Goal: Information Seeking & Learning: Learn about a topic

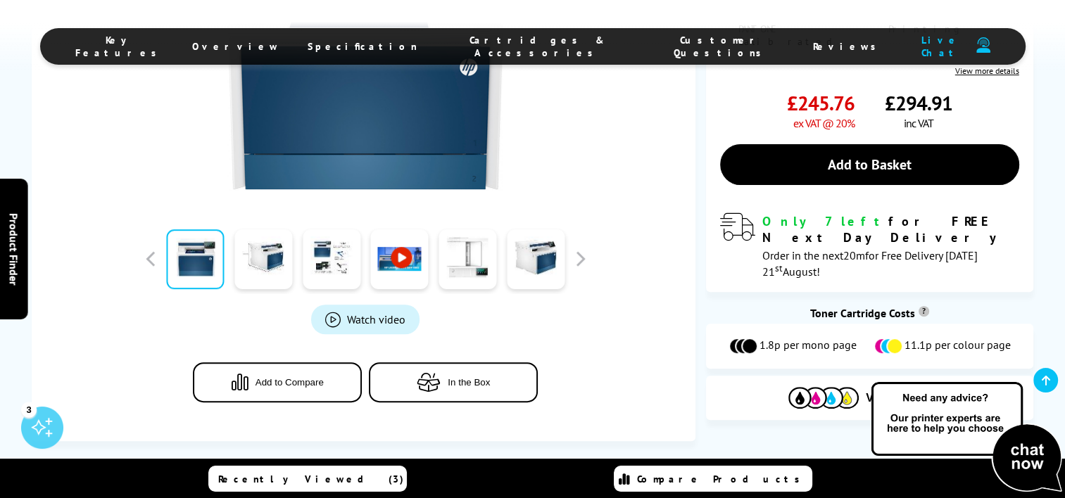
scroll to position [446, 0]
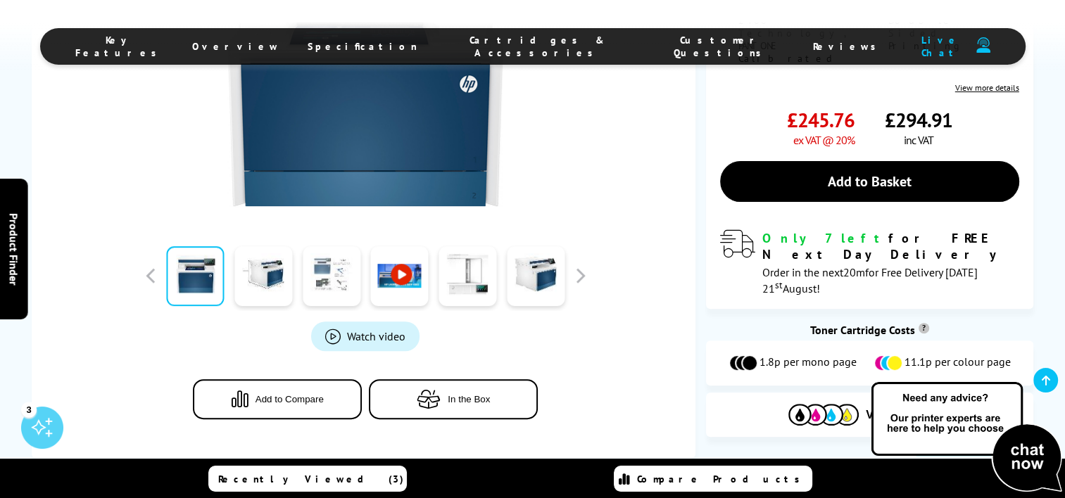
click at [318, 256] on link at bounding box center [332, 276] width 58 height 60
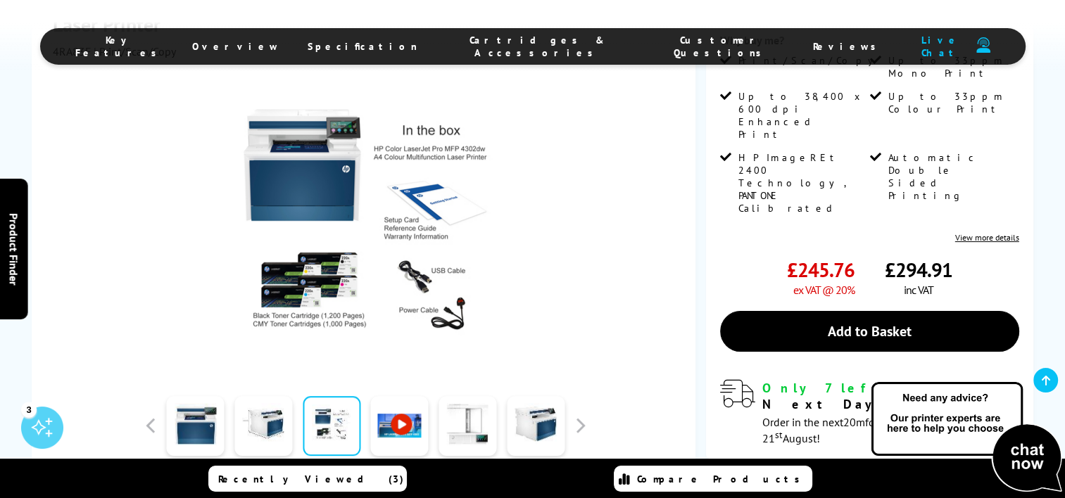
scroll to position [301, 0]
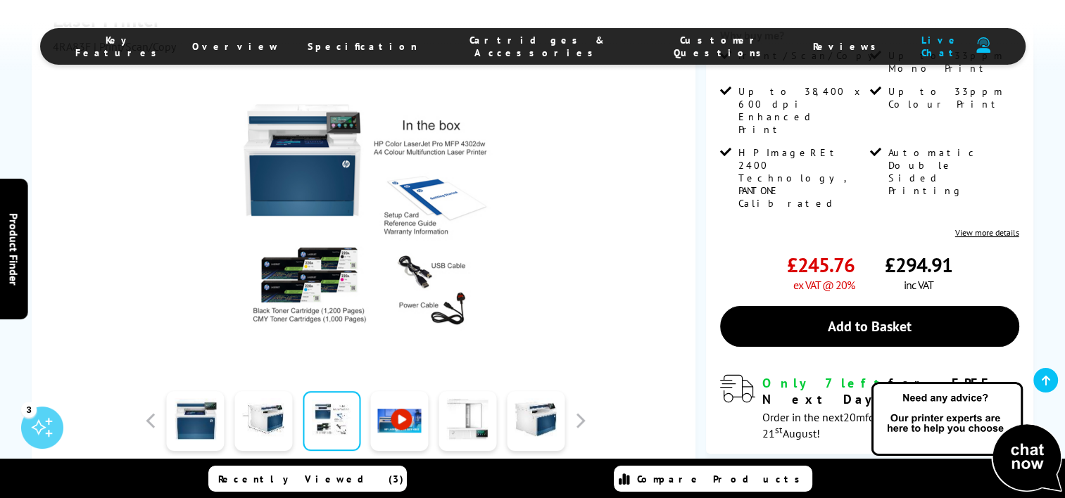
click at [394, 422] on link at bounding box center [400, 421] width 58 height 60
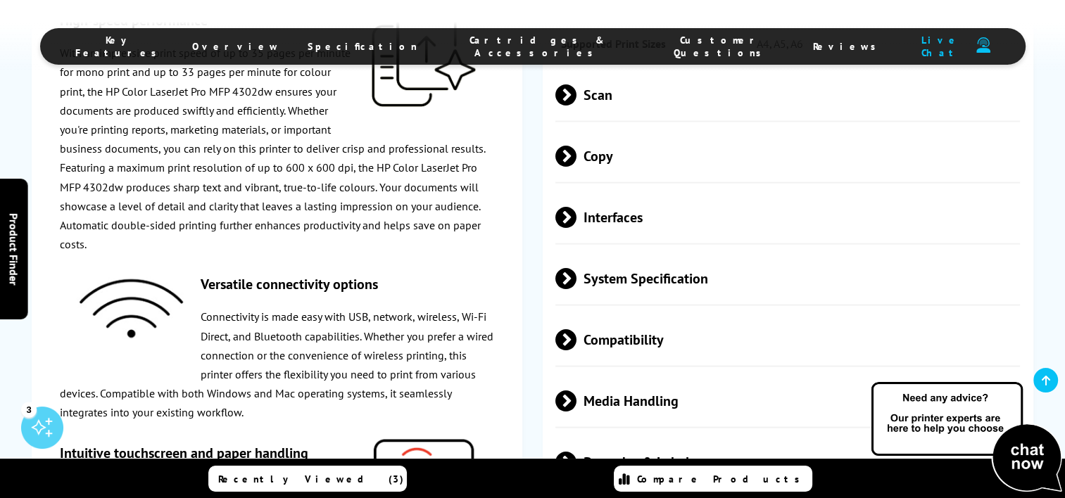
scroll to position [2892, 0]
click at [576, 350] on span at bounding box center [576, 339] width 0 height 21
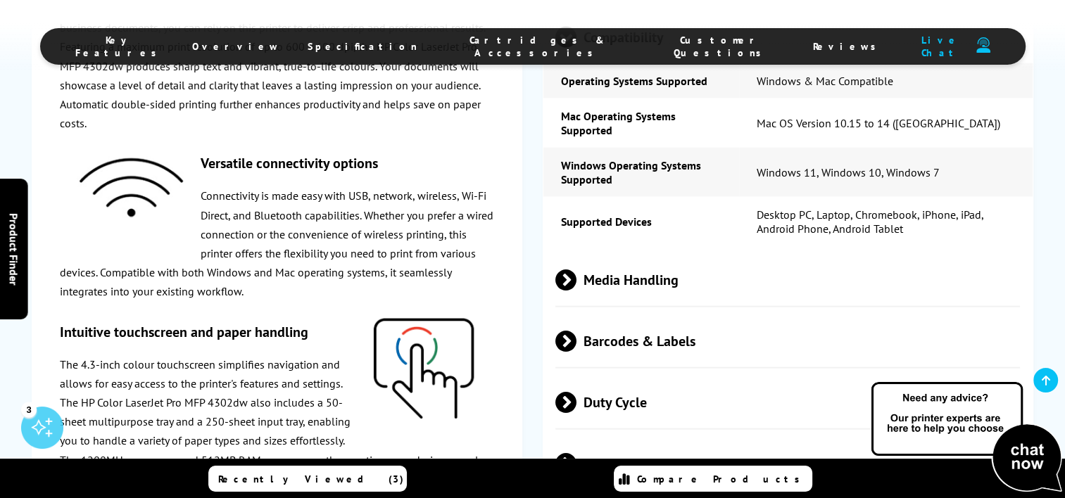
scroll to position [3196, 0]
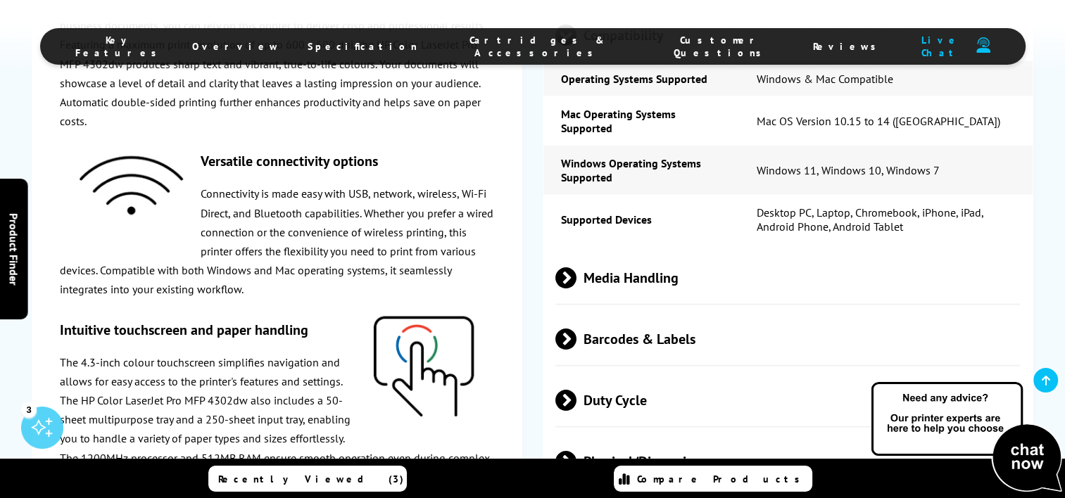
click at [576, 289] on span at bounding box center [576, 277] width 0 height 21
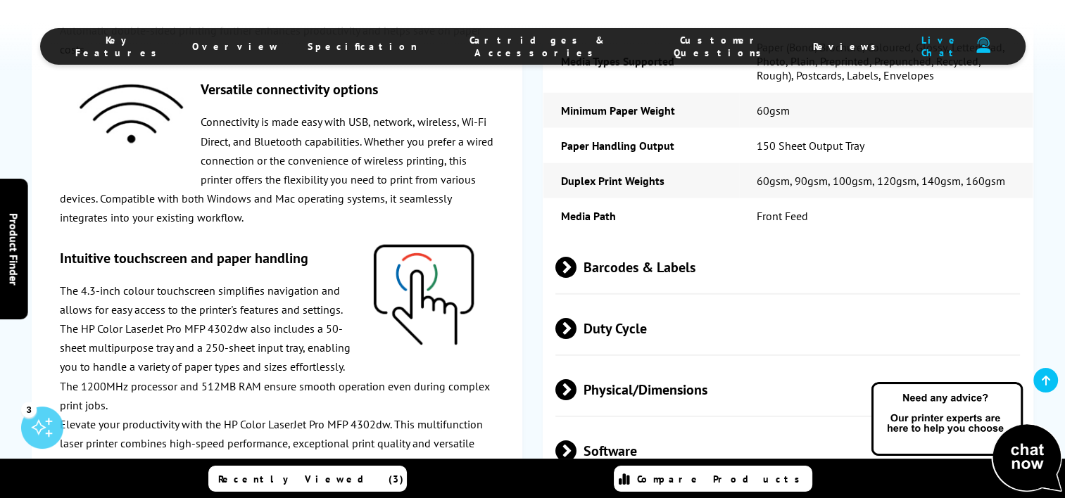
scroll to position [3844, 0]
click at [613, 293] on span "Barcodes & Labels" at bounding box center [787, 266] width 465 height 53
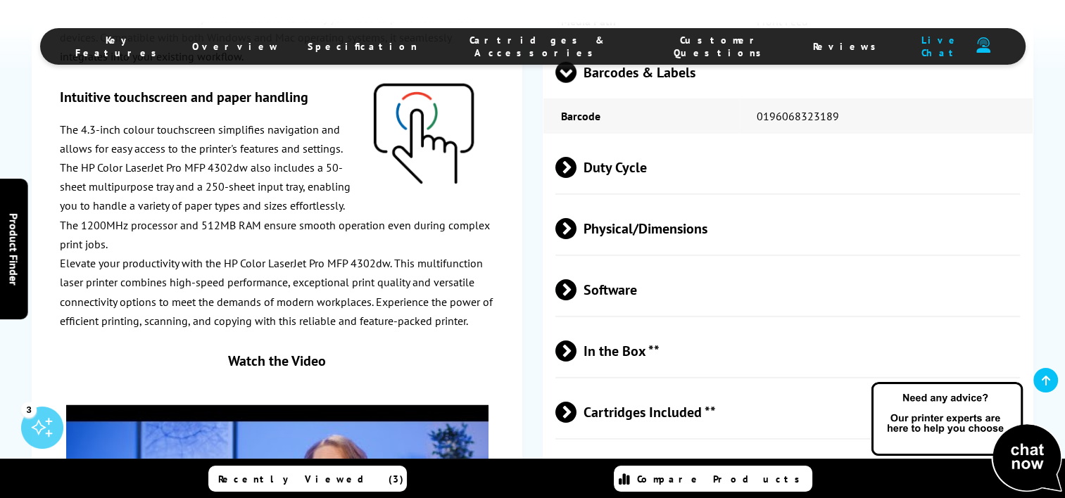
scroll to position [4039, 0]
click at [588, 180] on span "Duty Cycle" at bounding box center [787, 166] width 465 height 53
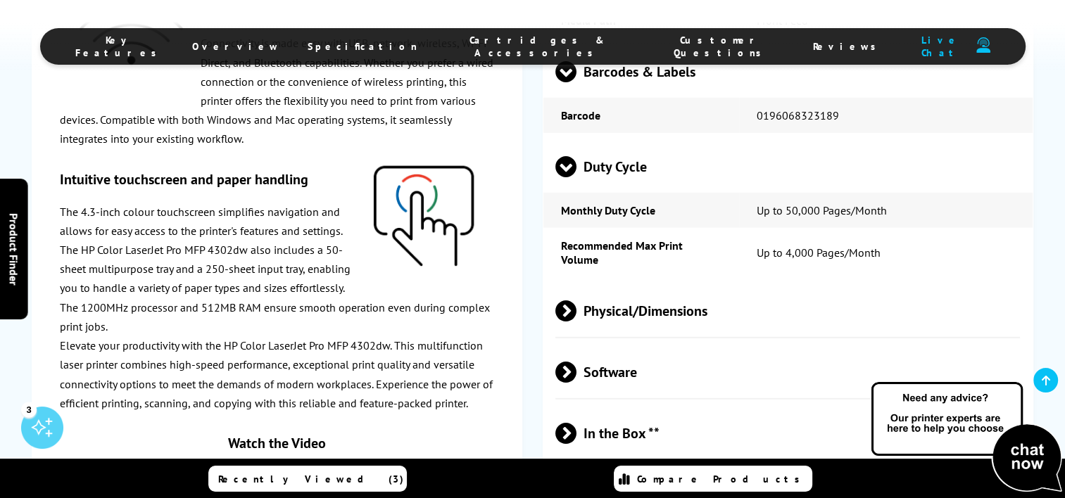
scroll to position [4150, 0]
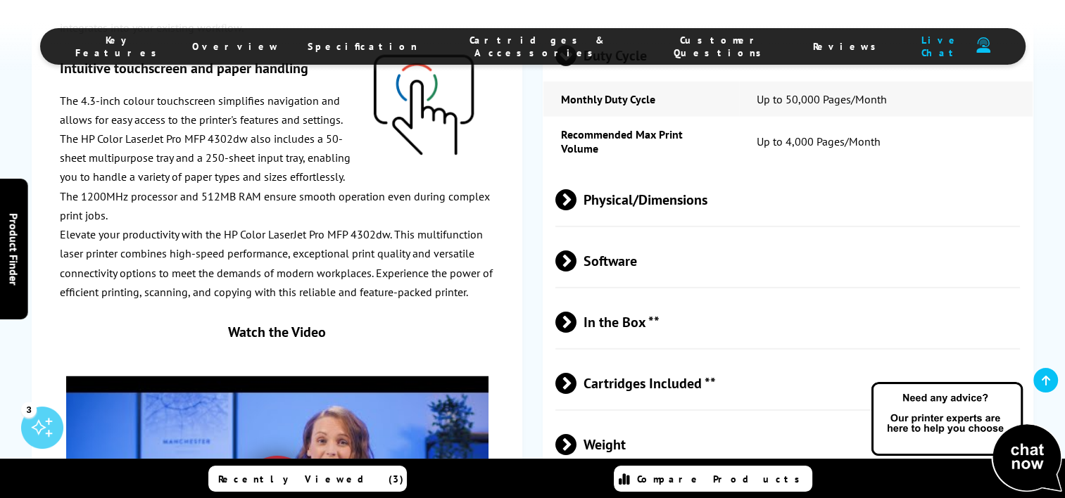
click at [626, 212] on span "Physical/Dimensions" at bounding box center [787, 199] width 465 height 53
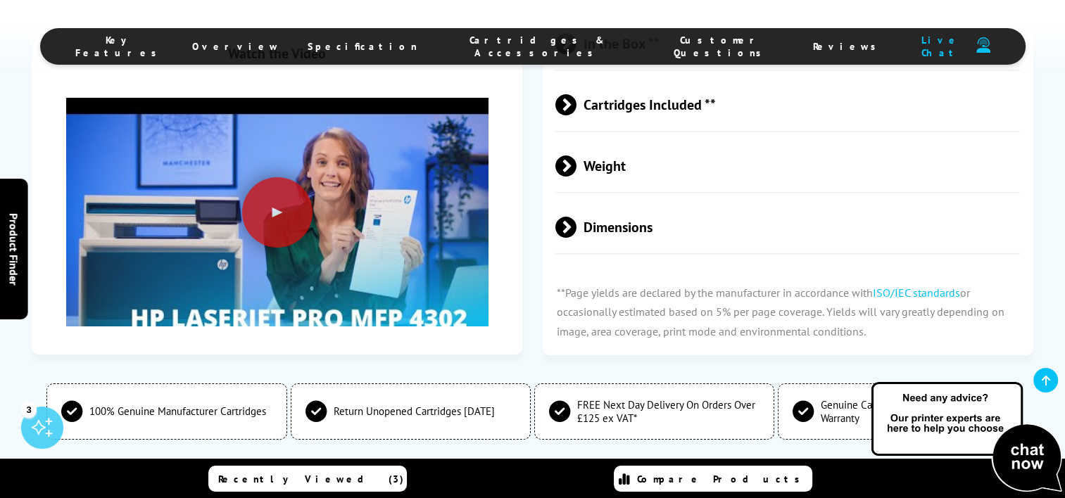
scroll to position [4668, 0]
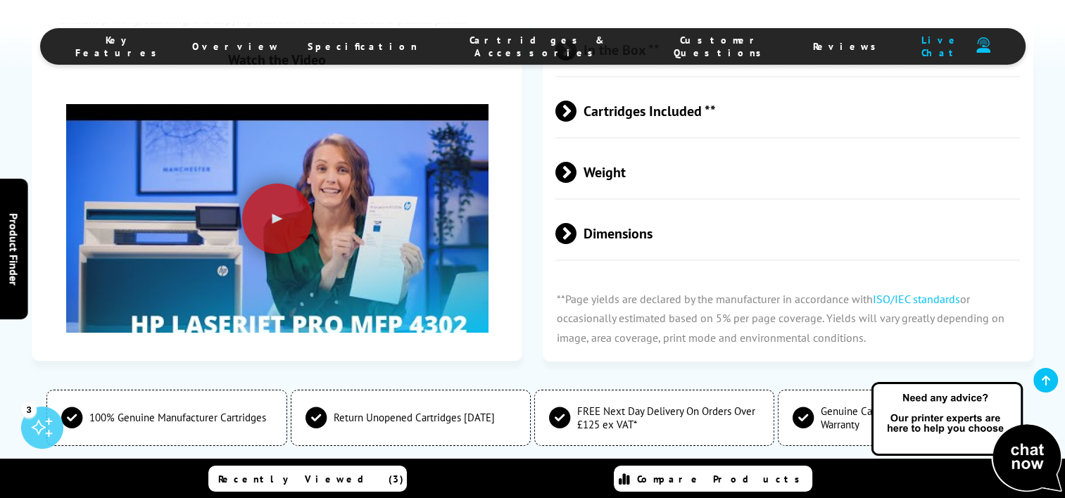
click at [576, 122] on span at bounding box center [576, 111] width 0 height 21
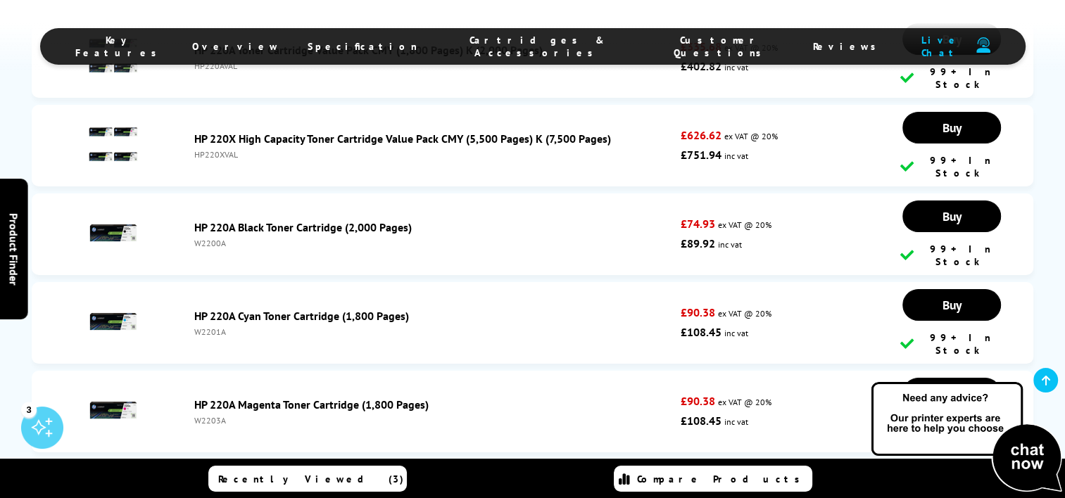
scroll to position [5302, 0]
